Goal: Entertainment & Leisure: Consume media (video, audio)

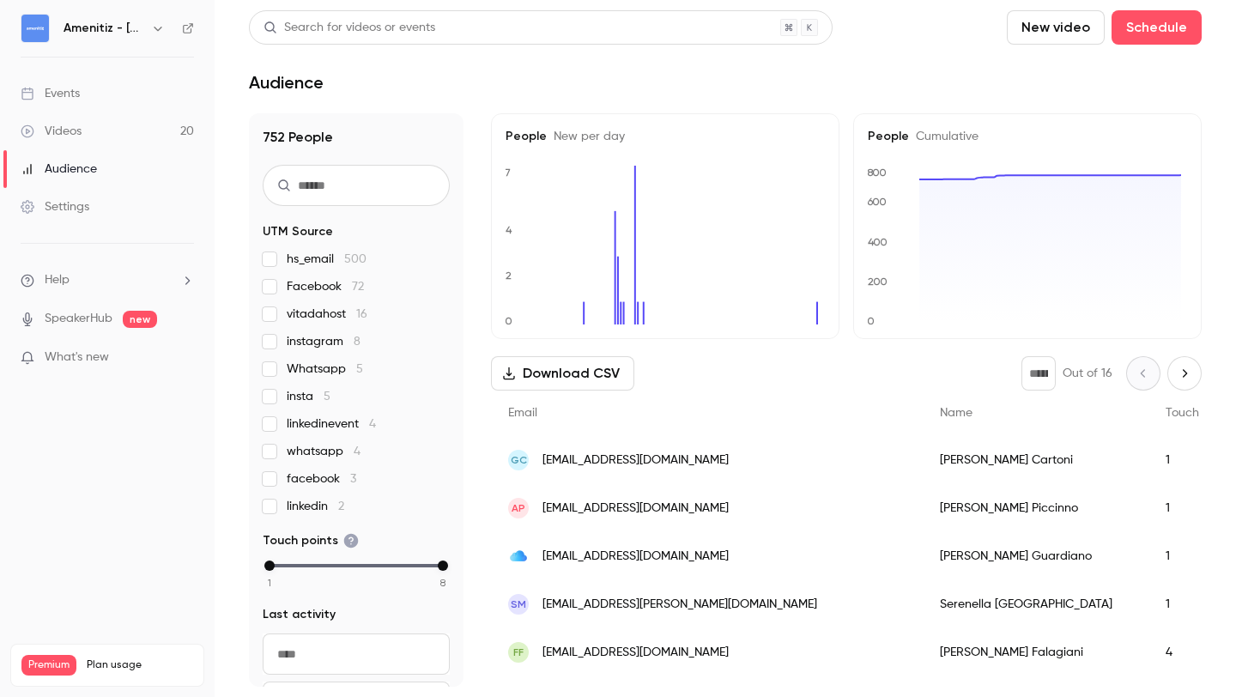
click at [154, 129] on link "Videos 20" at bounding box center [107, 131] width 215 height 38
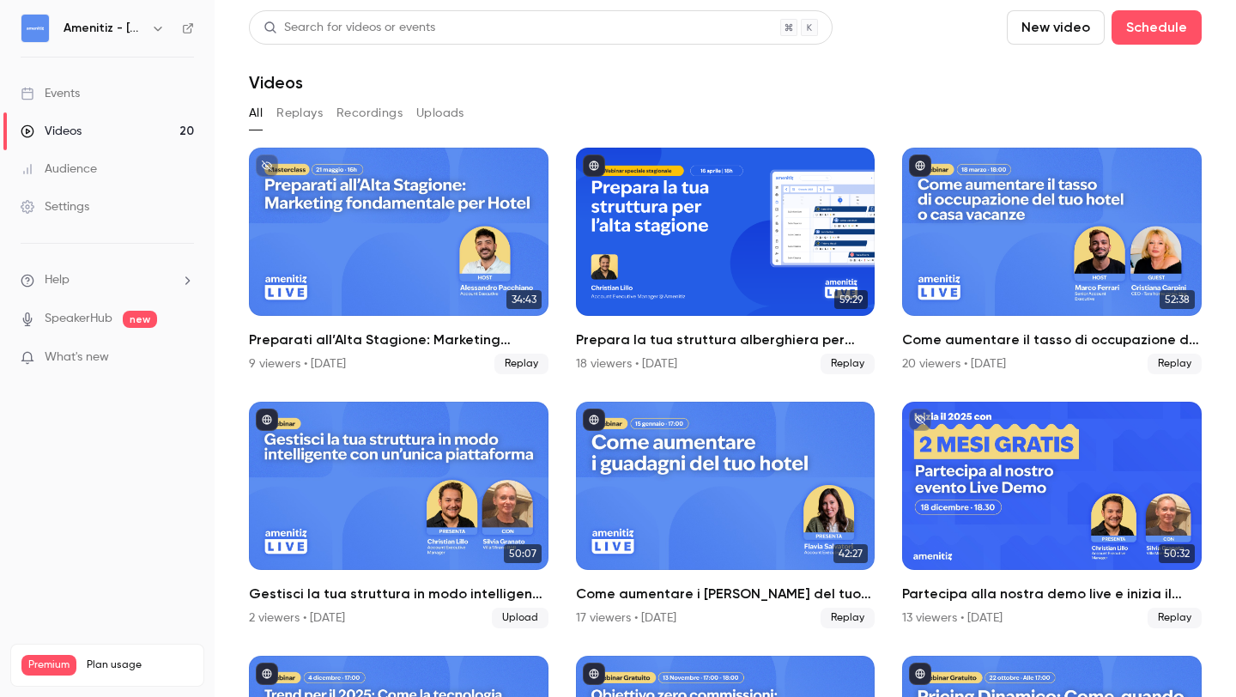
click at [160, 29] on icon "button" at bounding box center [158, 28] width 14 height 14
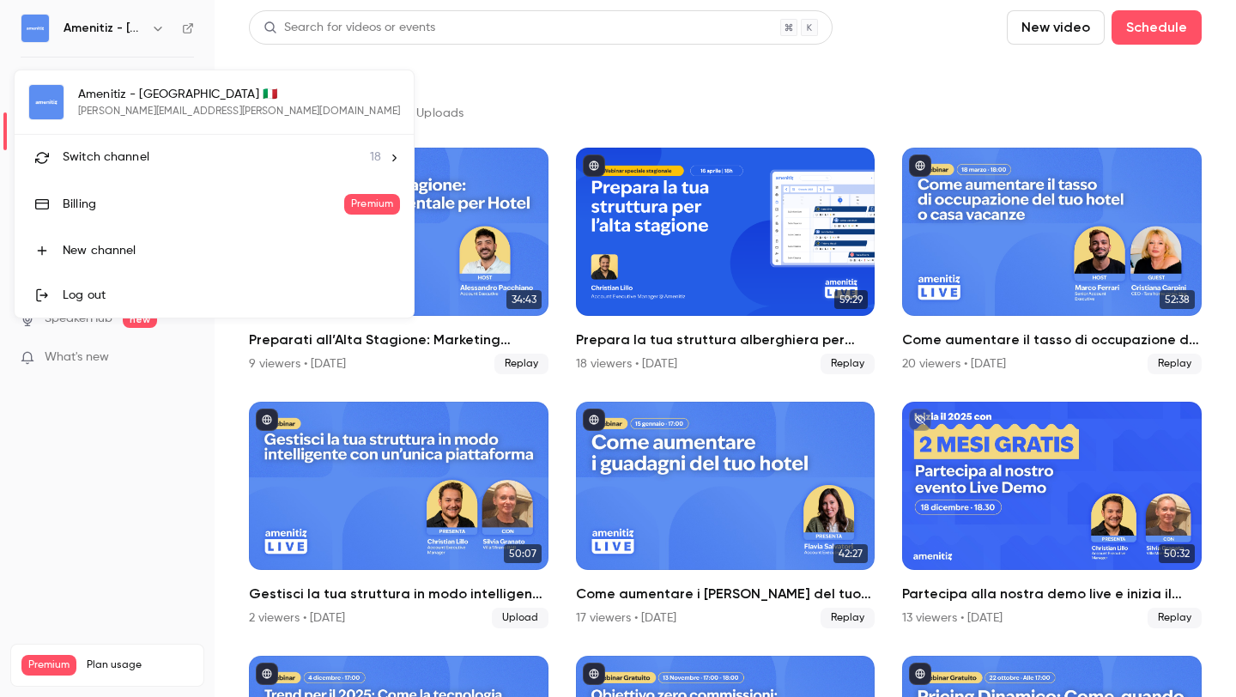
click at [203, 144] on li "Switch channel 18" at bounding box center [214, 157] width 399 height 45
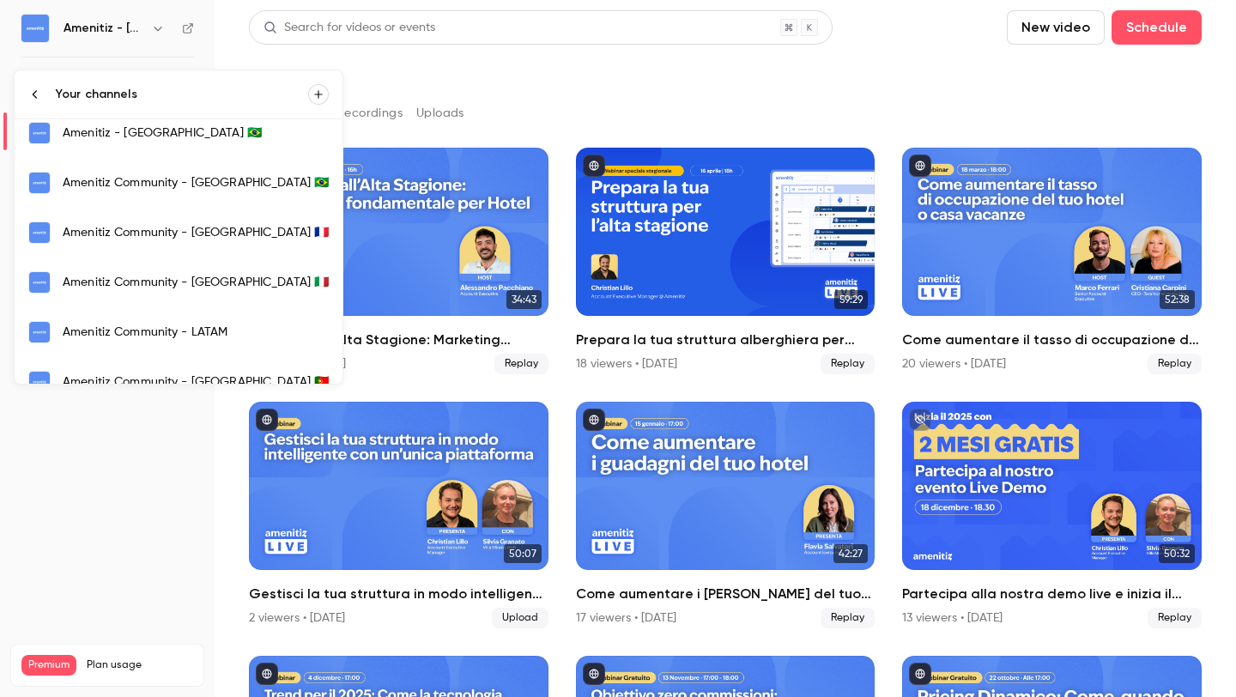
scroll to position [14, 0]
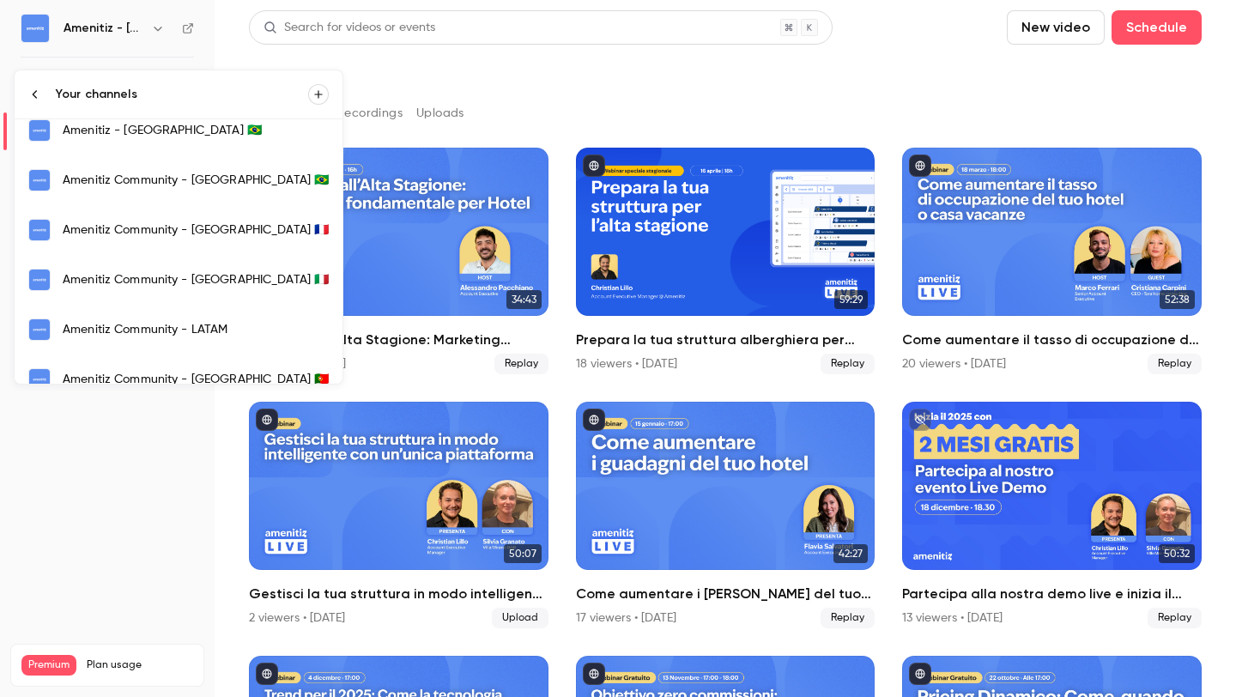
click at [149, 232] on div "Amenitiz Community - [GEOGRAPHIC_DATA] 🇫🇷" at bounding box center [196, 229] width 266 height 17
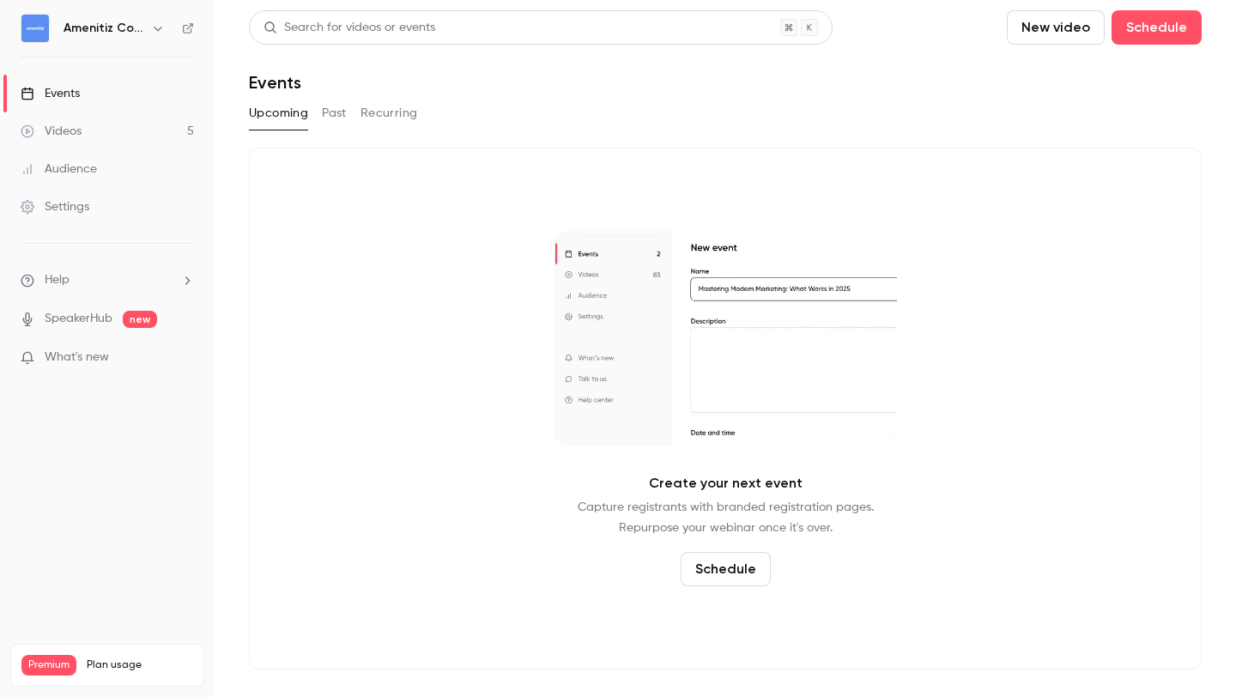
click at [336, 112] on button "Past" at bounding box center [334, 113] width 25 height 27
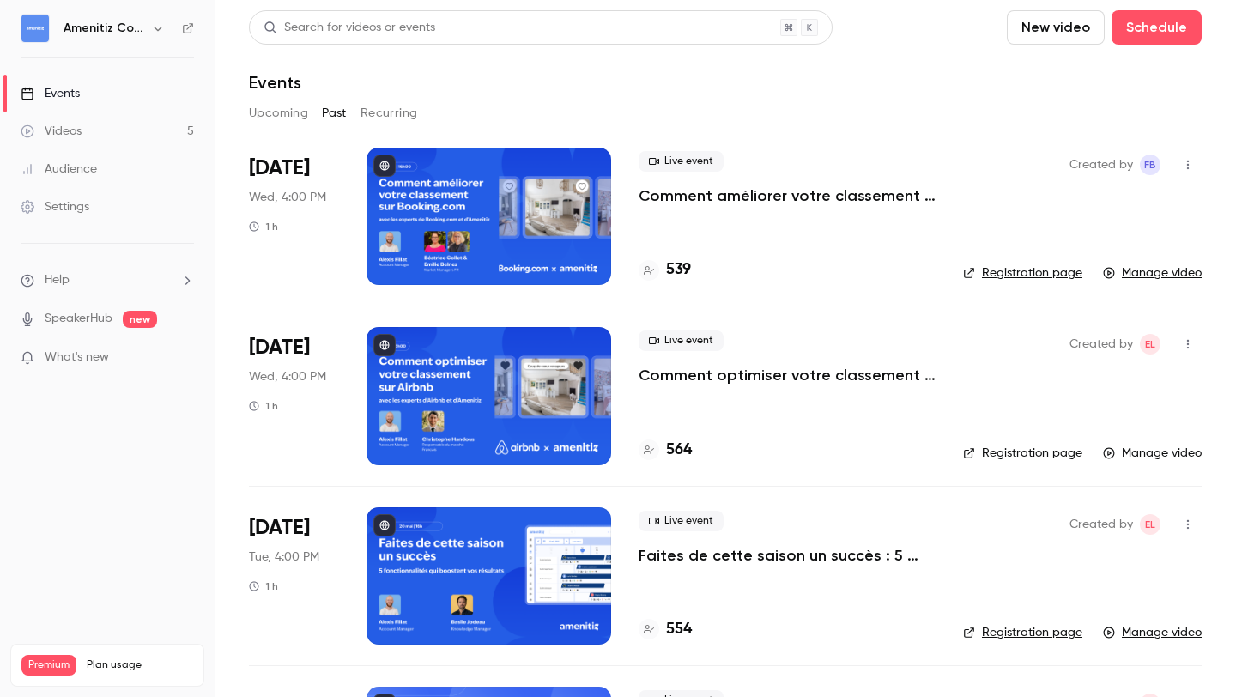
click at [536, 355] on div at bounding box center [489, 395] width 245 height 137
click at [156, 27] on icon "button" at bounding box center [158, 28] width 14 height 14
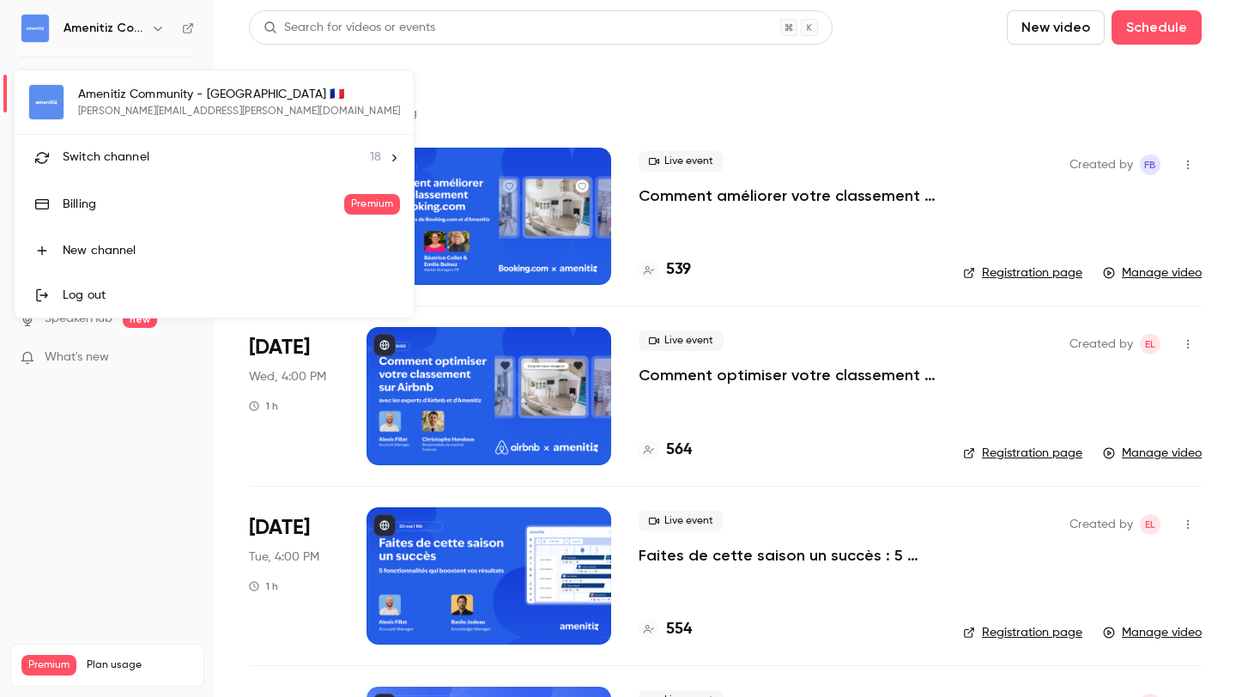
click at [163, 165] on div "Switch channel 18" at bounding box center [222, 157] width 318 height 18
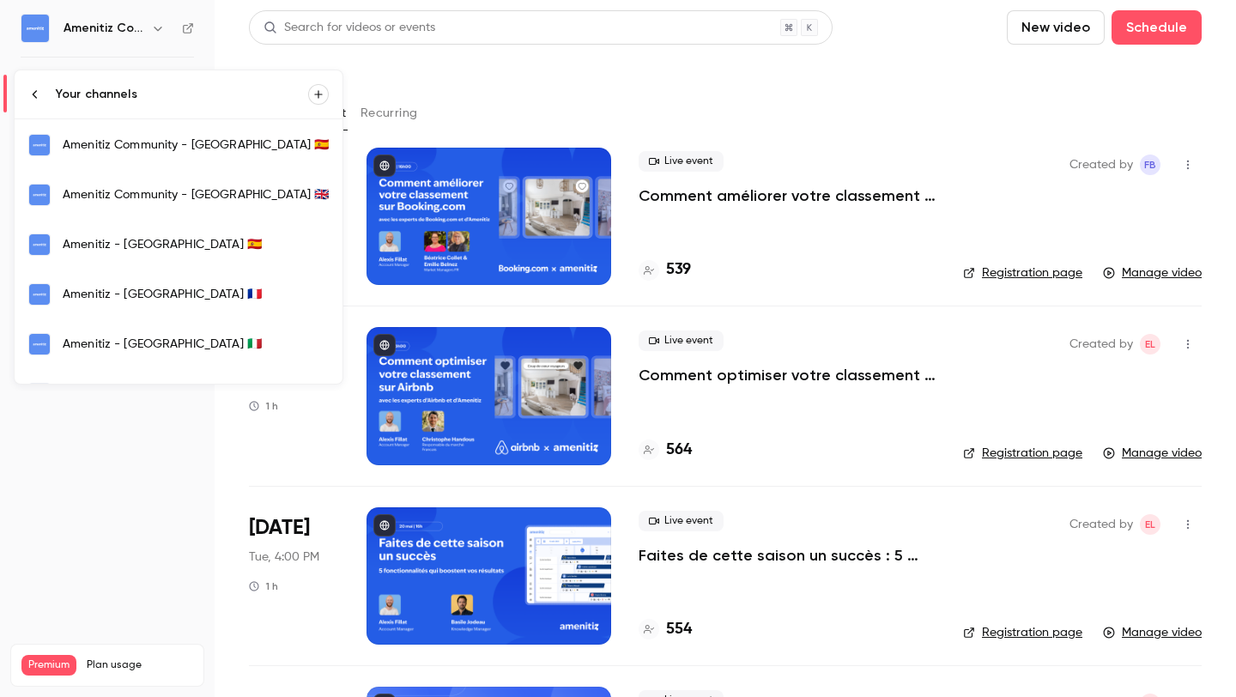
scroll to position [305, 0]
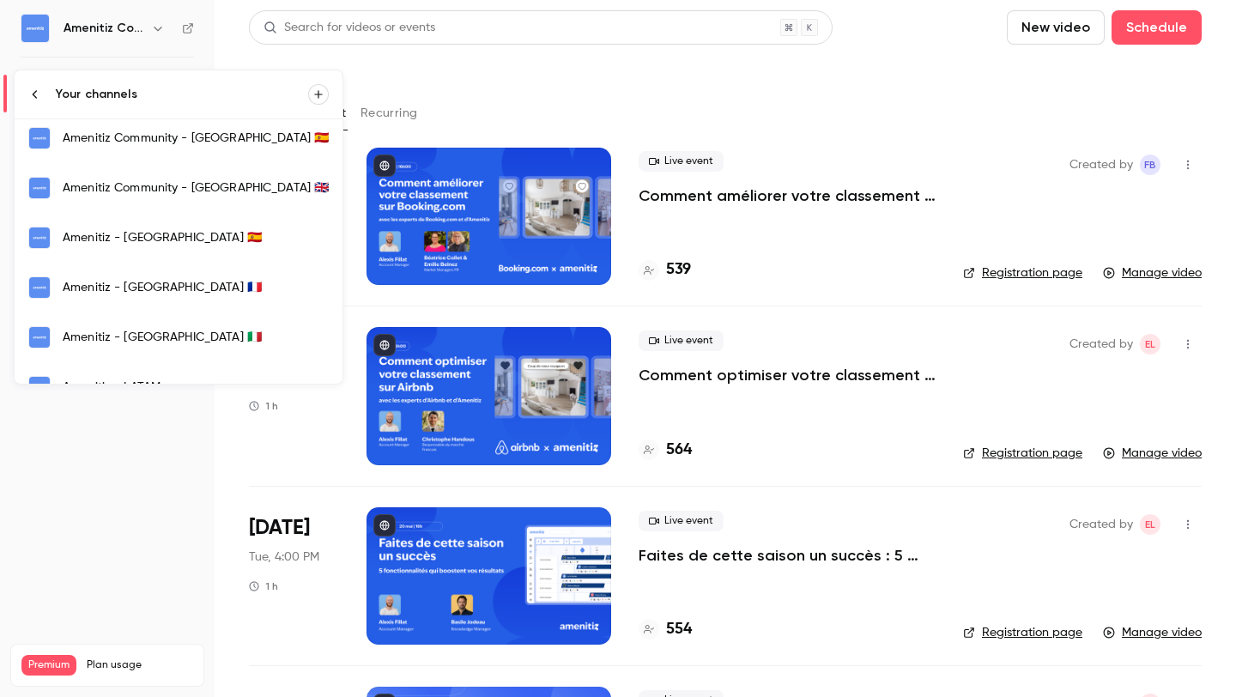
click at [157, 269] on link "Amenitiz - [GEOGRAPHIC_DATA] 🇫🇷" at bounding box center [179, 288] width 328 height 50
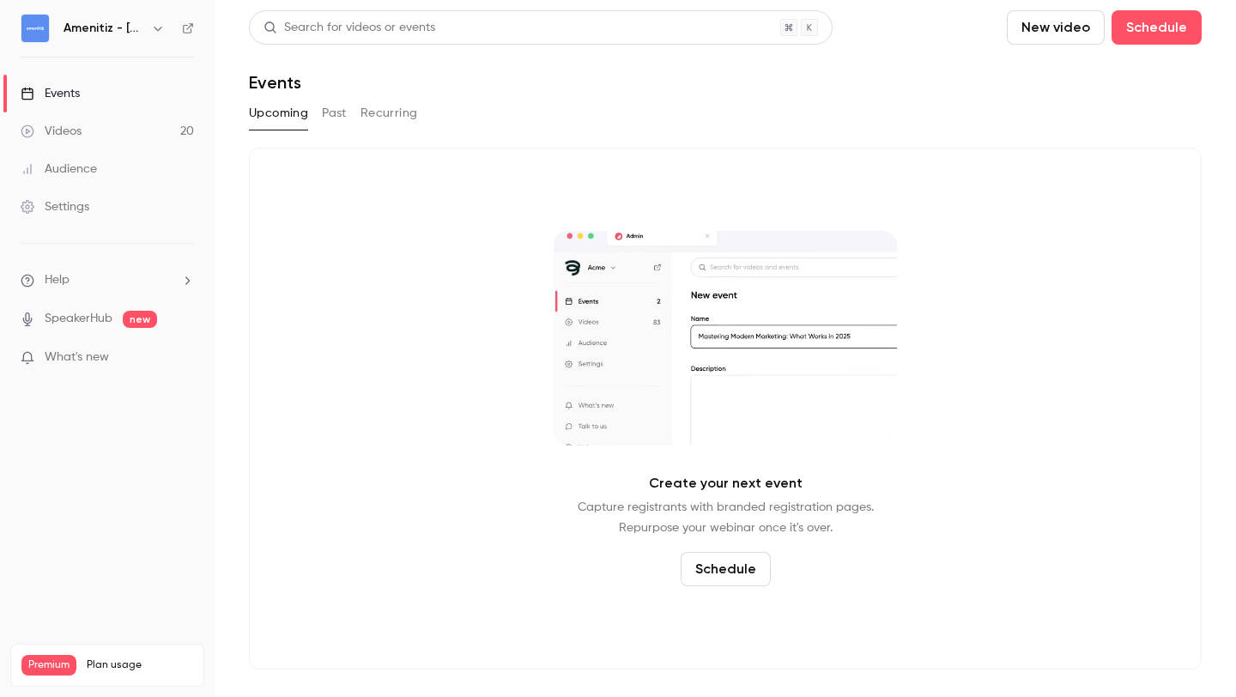
click at [336, 116] on button "Past" at bounding box center [334, 113] width 25 height 27
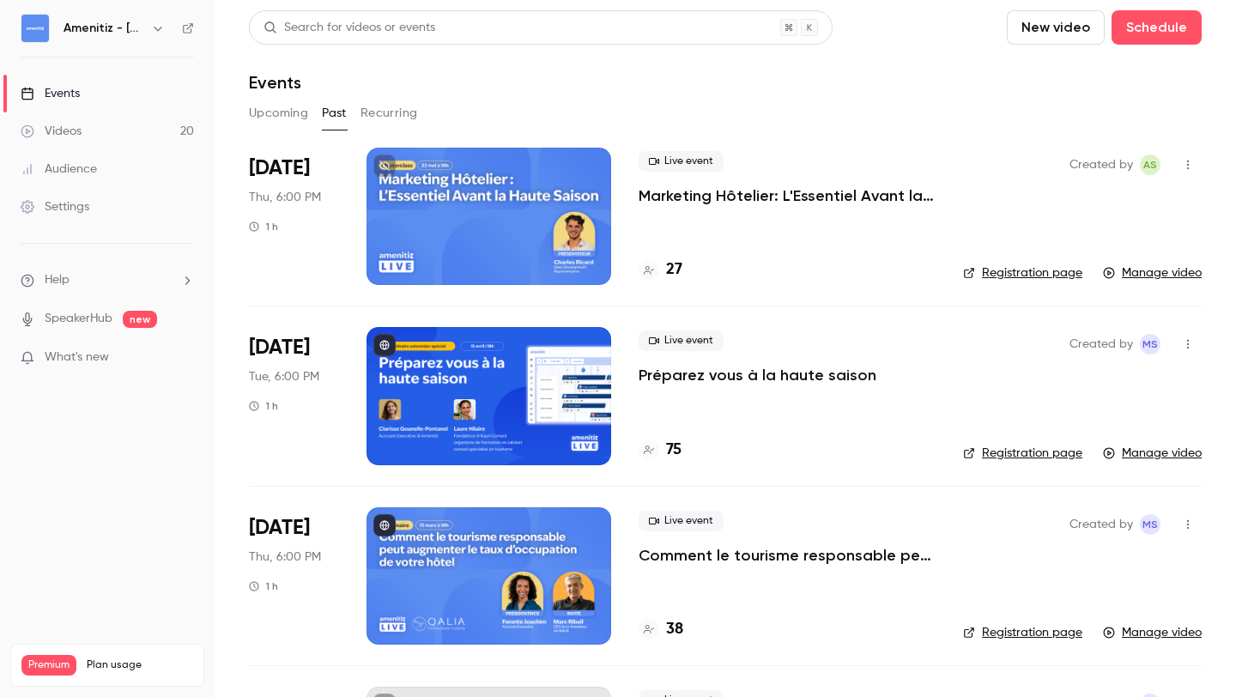
click at [159, 25] on icon "button" at bounding box center [158, 28] width 14 height 14
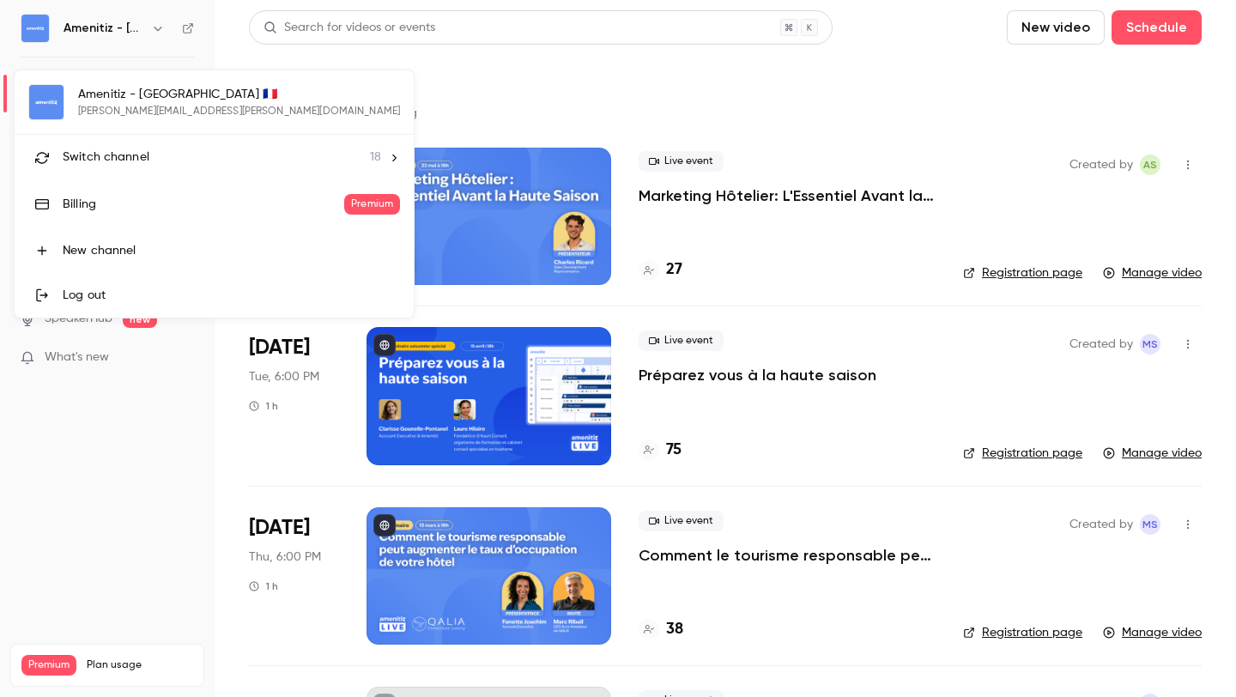
click at [213, 147] on li "Switch channel 18" at bounding box center [214, 157] width 399 height 45
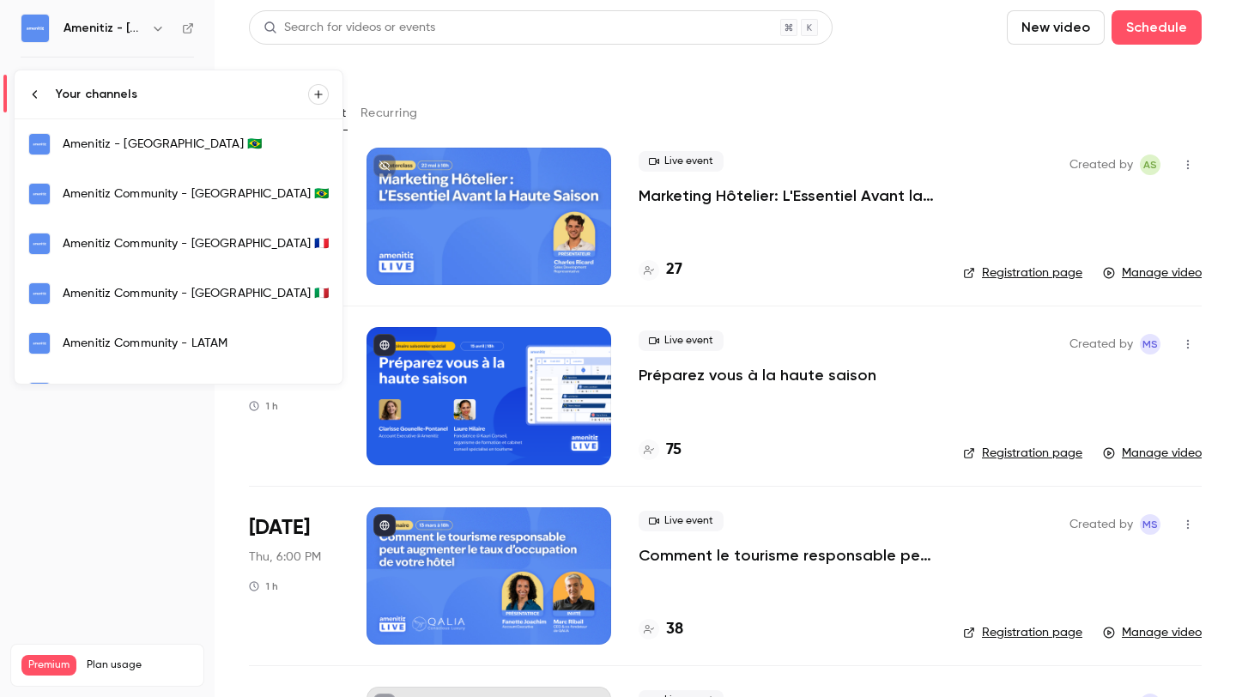
click at [170, 297] on div "Amenitiz Community - [GEOGRAPHIC_DATA] 🇮🇹" at bounding box center [196, 293] width 266 height 17
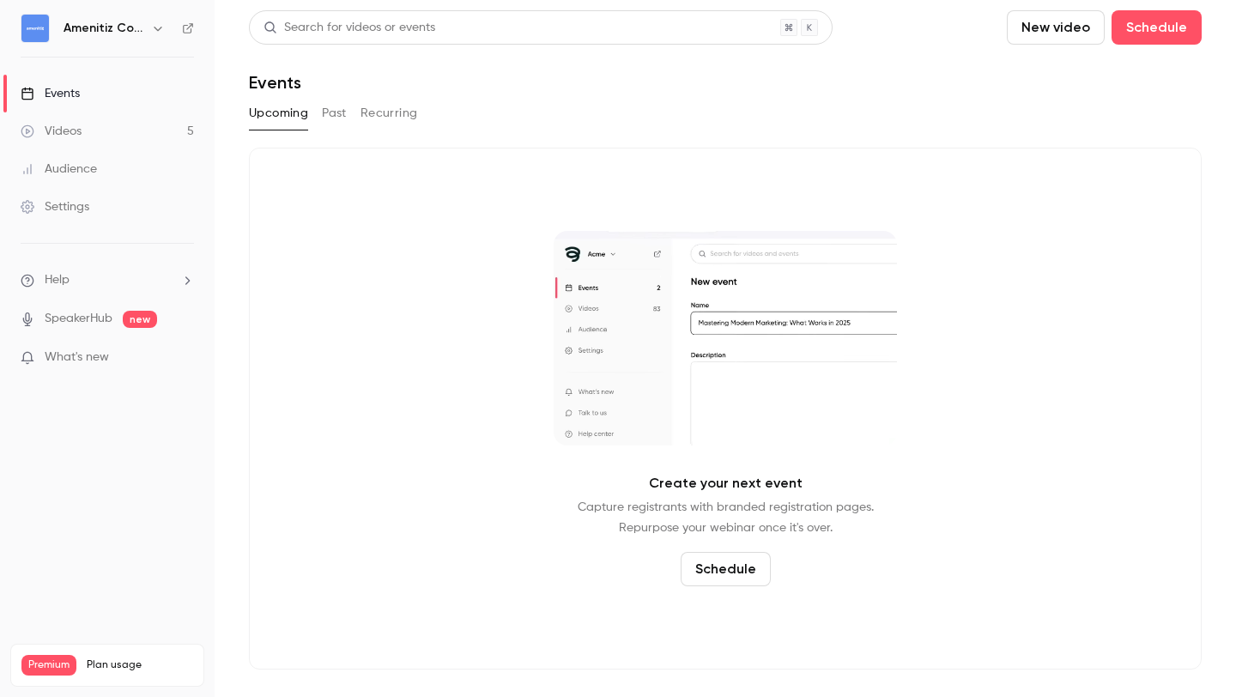
click at [336, 113] on button "Past" at bounding box center [334, 113] width 25 height 27
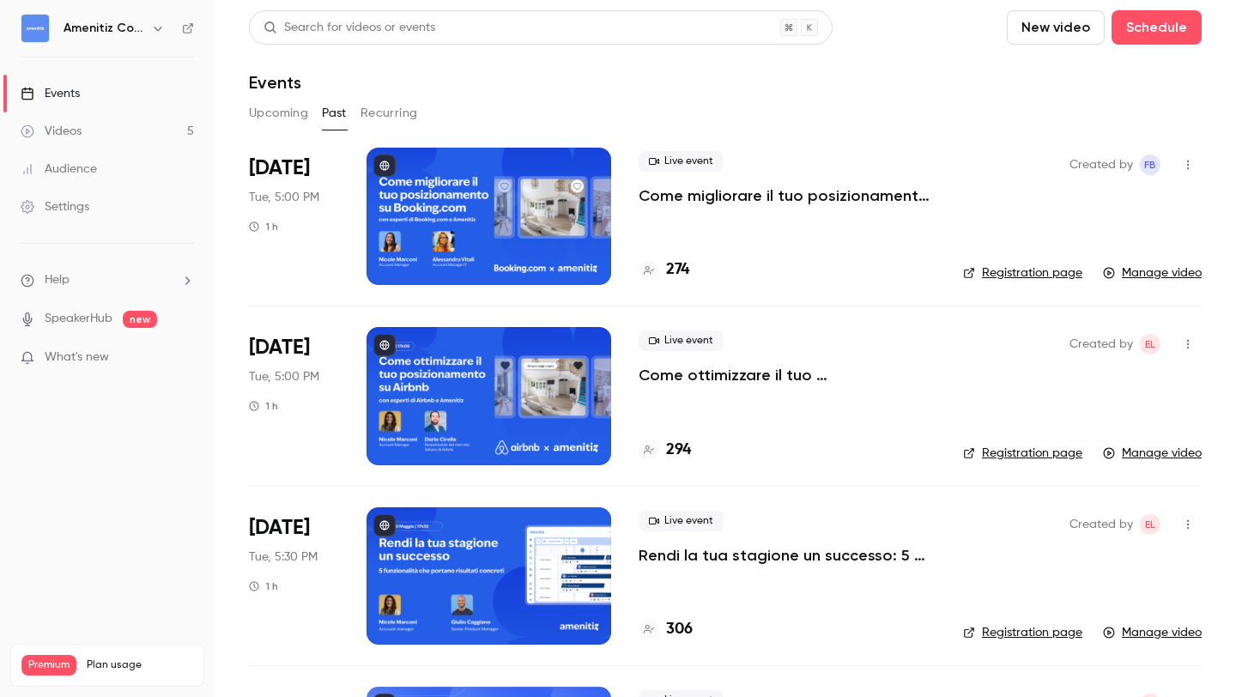
click at [745, 191] on p "Come migliorare il tuo posizionamento su Booking – con esperti di Booking e Ame…" at bounding box center [787, 195] width 297 height 21
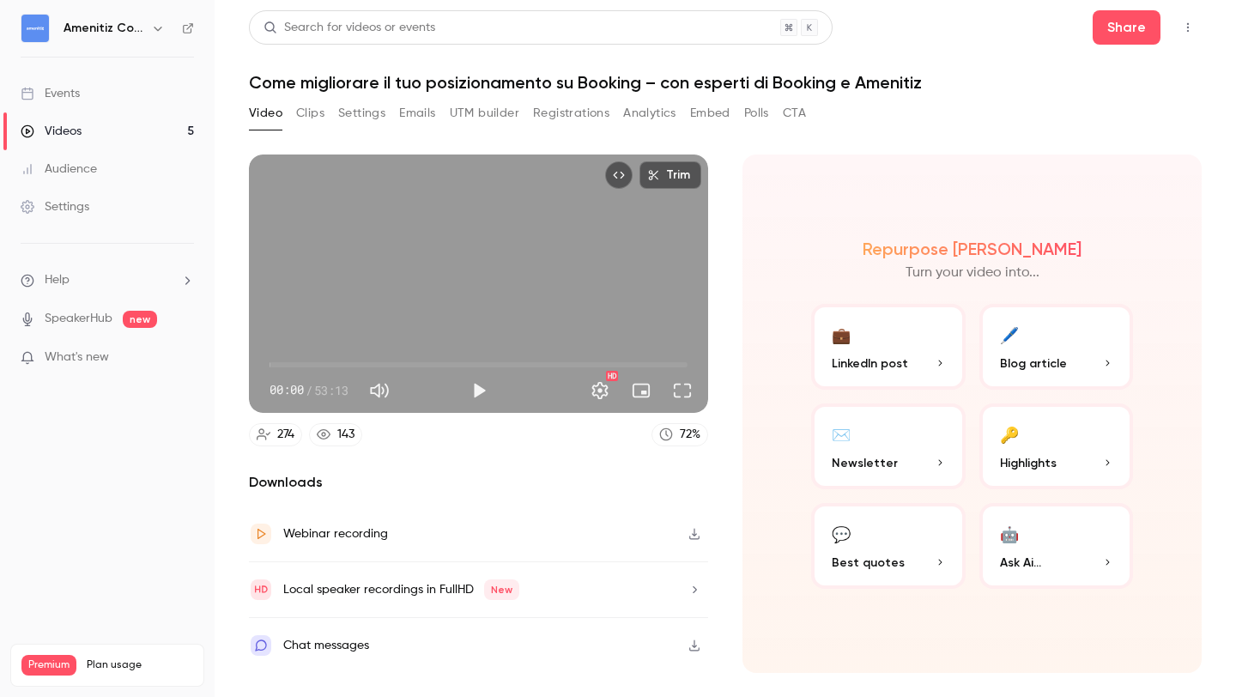
click at [151, 33] on icon "button" at bounding box center [158, 28] width 14 height 14
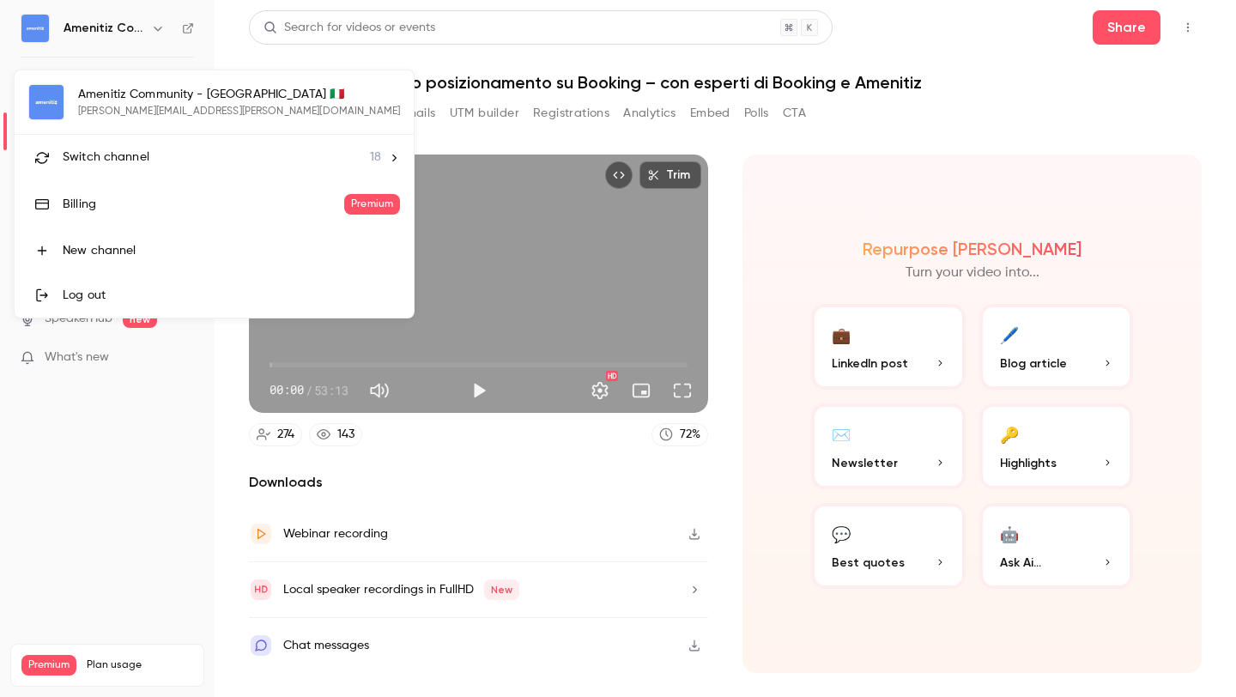
click at [191, 150] on div "Switch channel 18" at bounding box center [222, 157] width 318 height 18
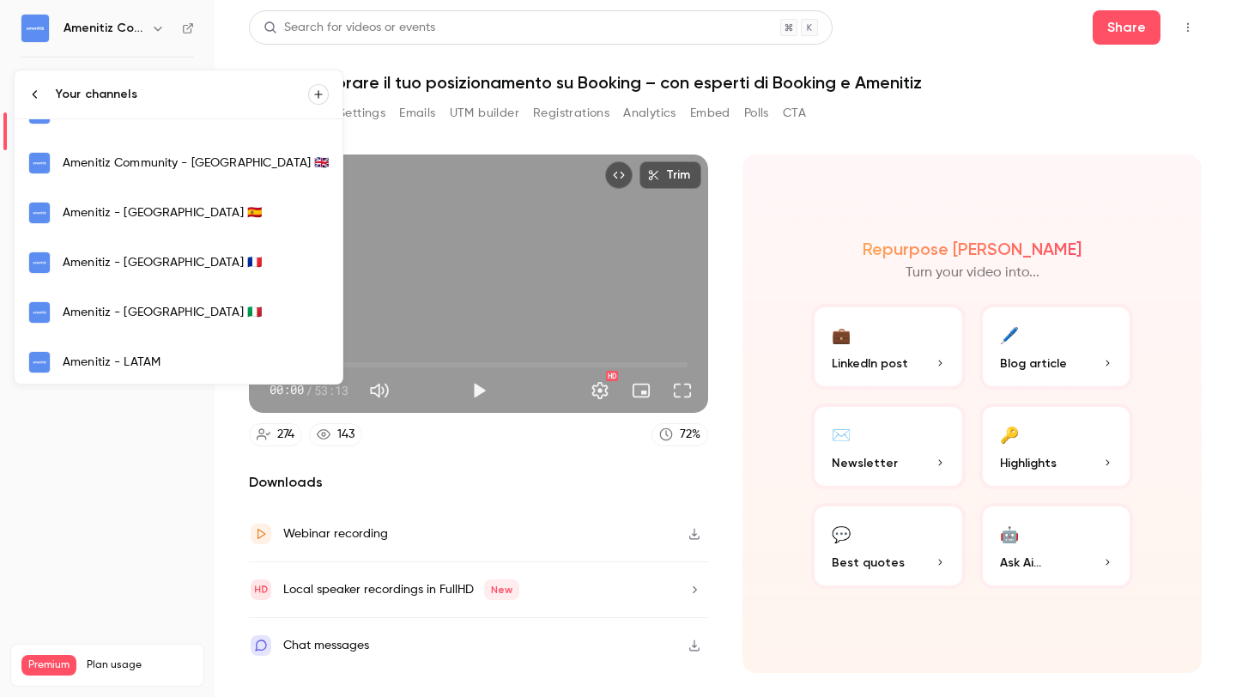
scroll to position [334, 0]
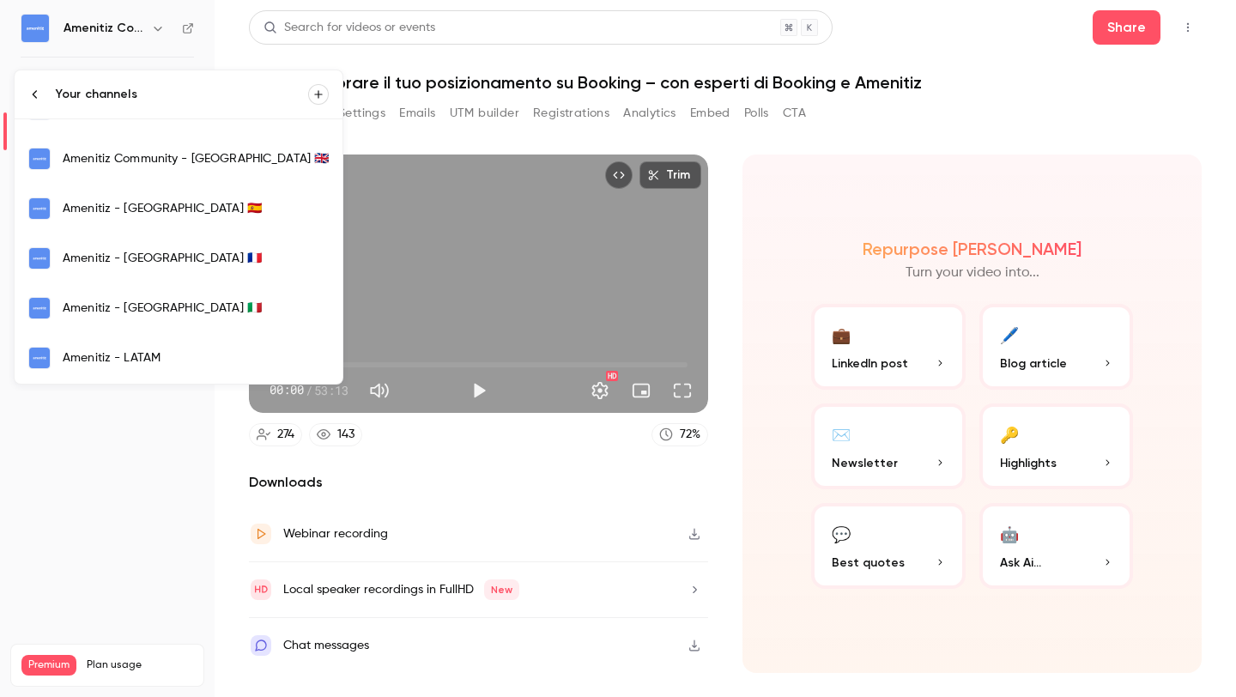
click at [165, 310] on div "Amenitiz - [GEOGRAPHIC_DATA] 🇮🇹" at bounding box center [196, 308] width 266 height 17
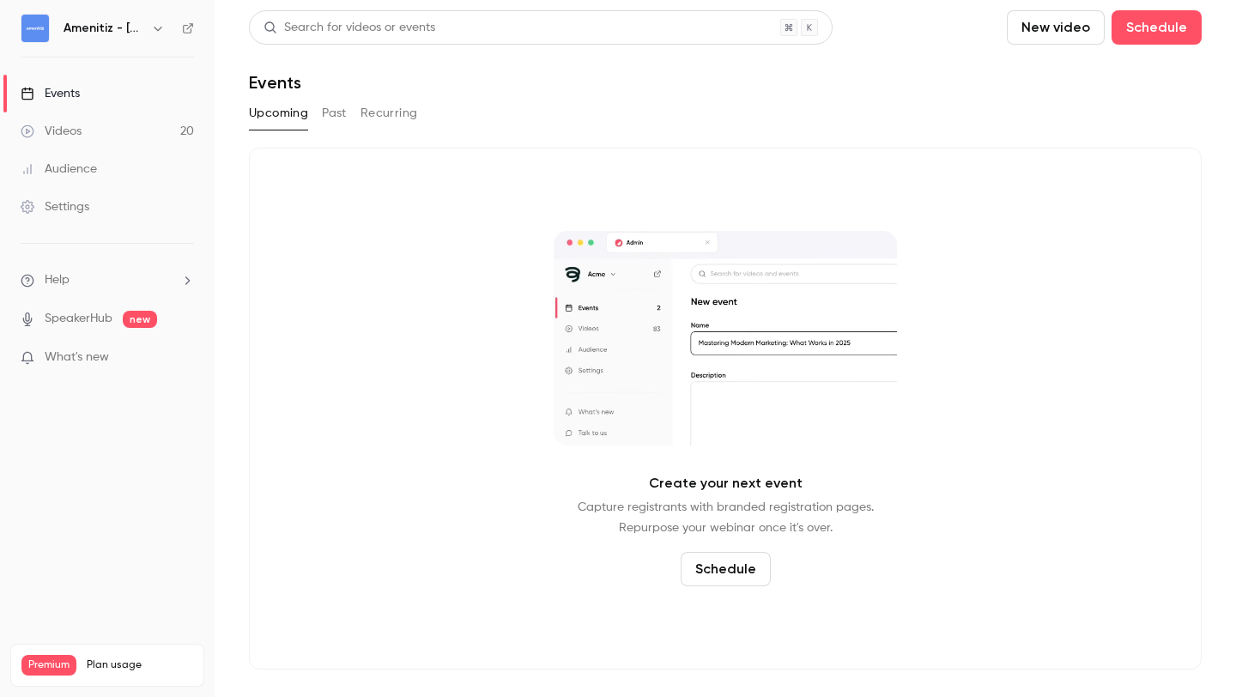
click at [341, 116] on button "Past" at bounding box center [334, 113] width 25 height 27
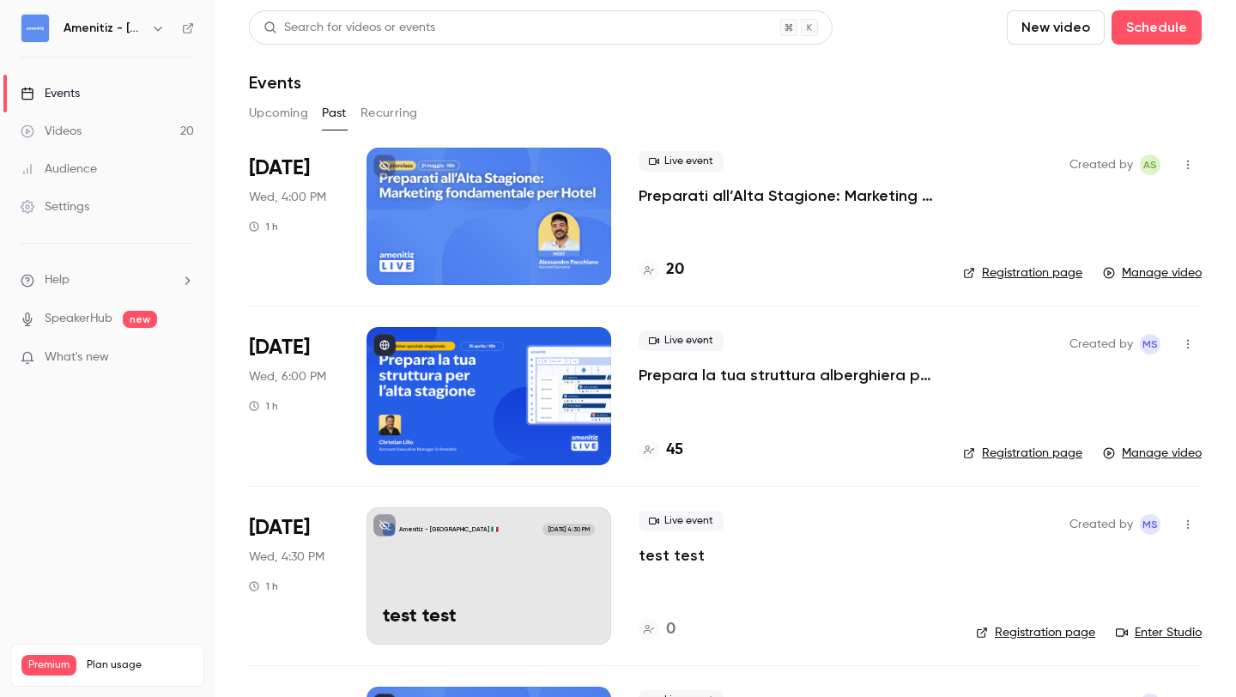
click at [159, 29] on icon "button" at bounding box center [158, 29] width 8 height 4
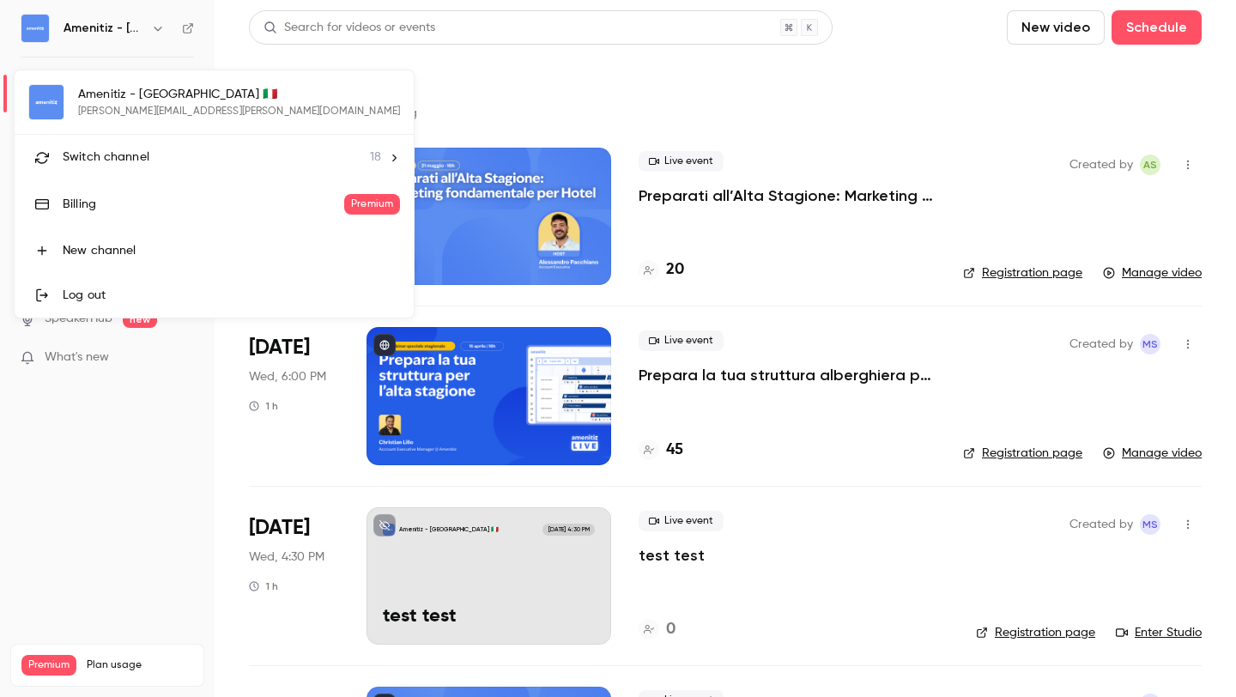
click at [163, 160] on div "Switch channel 18" at bounding box center [222, 157] width 318 height 18
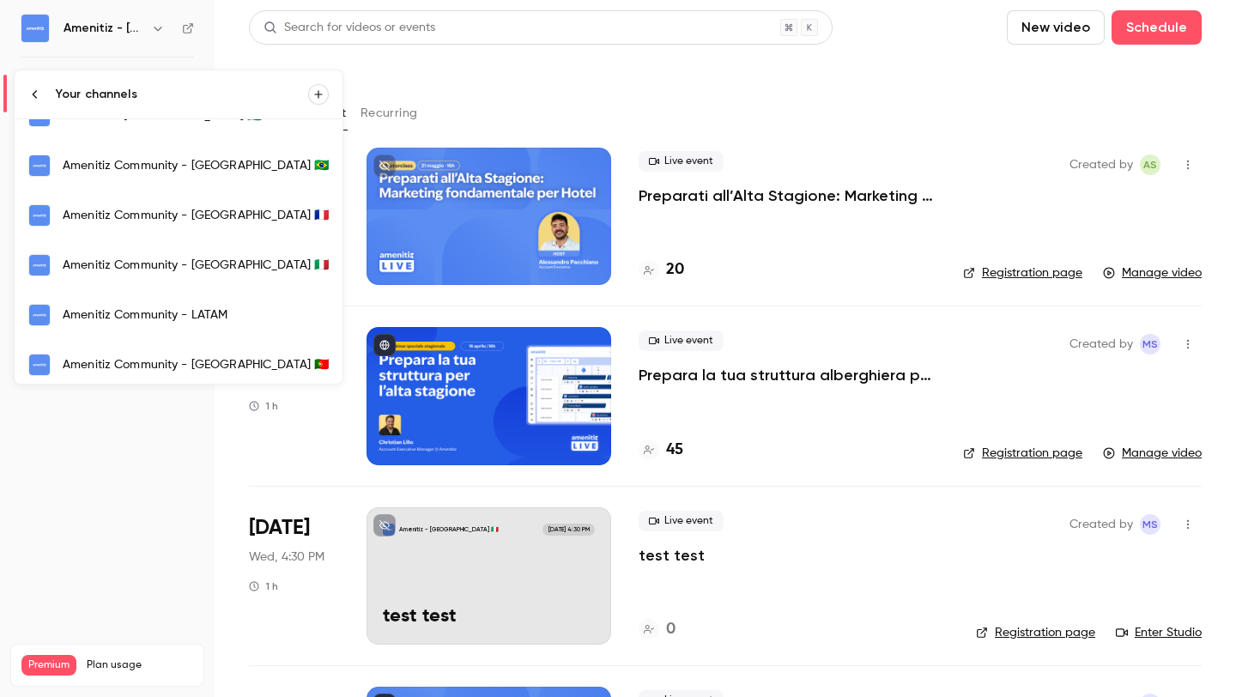
scroll to position [27, 0]
click at [161, 208] on div "Amenitiz Community - [GEOGRAPHIC_DATA] 🇫🇷" at bounding box center [196, 216] width 266 height 17
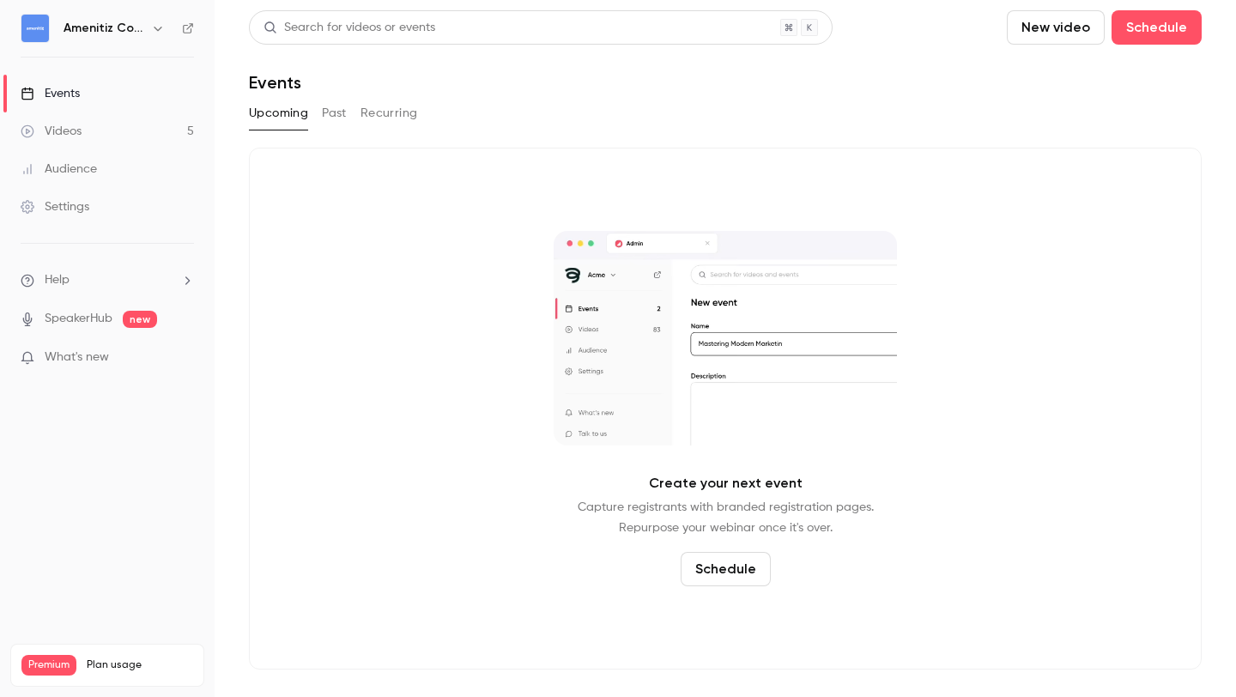
click at [342, 128] on div "Upcoming Past Recurring" at bounding box center [725, 117] width 953 height 34
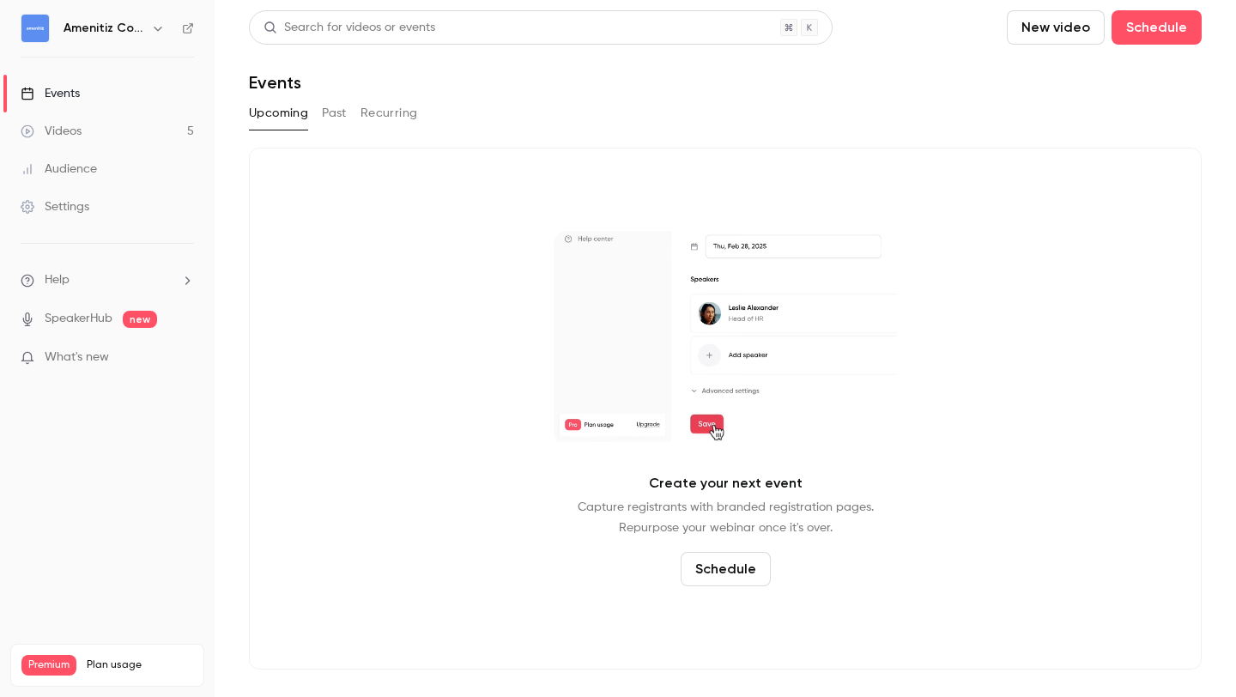
click at [341, 114] on button "Past" at bounding box center [334, 113] width 25 height 27
